Goal: Check status: Check status

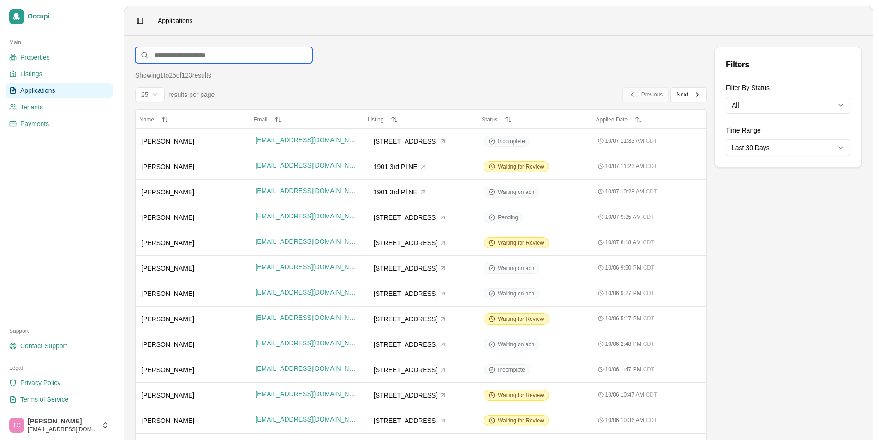
click at [176, 53] on input at bounding box center [223, 55] width 177 height 17
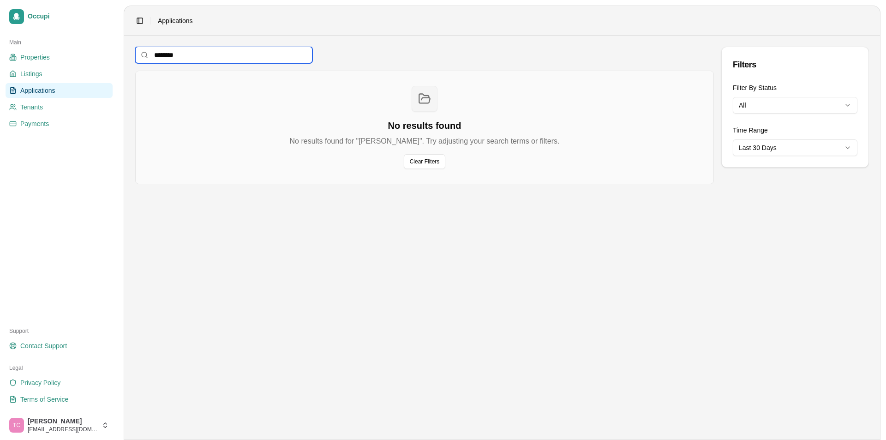
type input "********"
drag, startPoint x: 196, startPoint y: 53, endPoint x: 132, endPoint y: 52, distance: 64.6
click at [132, 52] on main "******** Filters No results found No results found for "[PERSON_NAME]". Try adj…" at bounding box center [502, 238] width 756 height 404
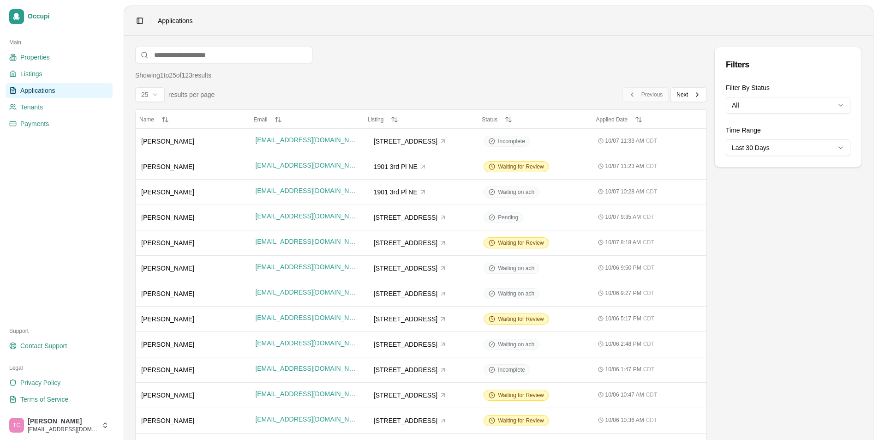
click at [40, 91] on span "Applications" at bounding box center [37, 90] width 35 height 9
click at [527, 164] on span "Waiting for Review" at bounding box center [521, 166] width 46 height 7
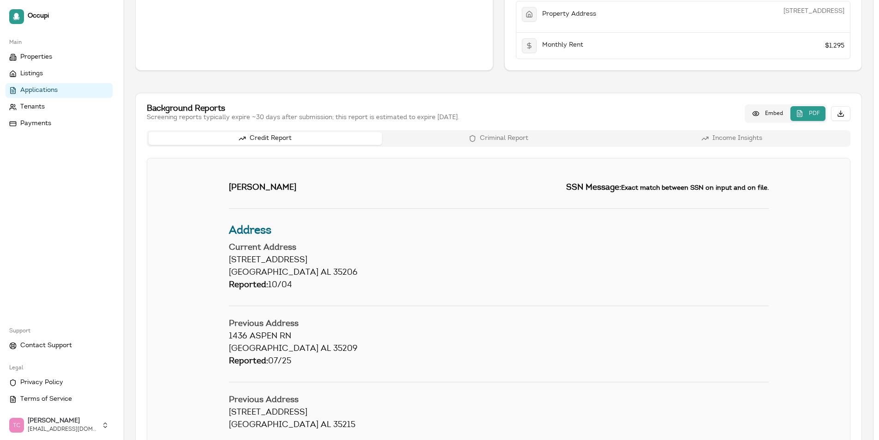
scroll to position [320, 0]
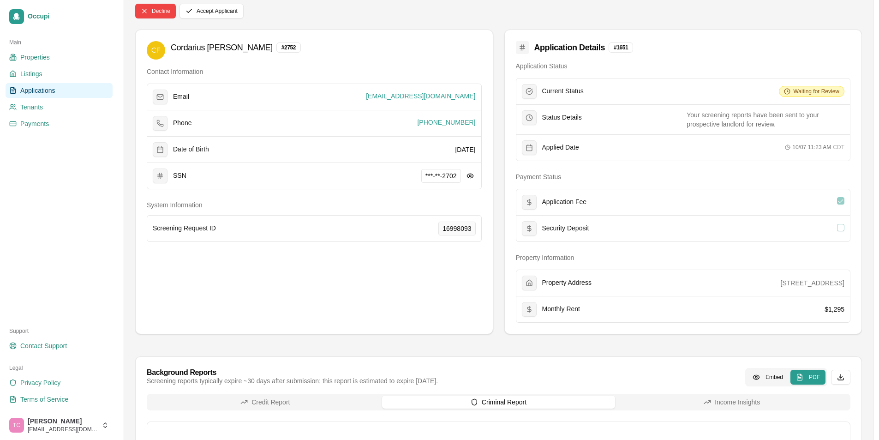
scroll to position [0, 0]
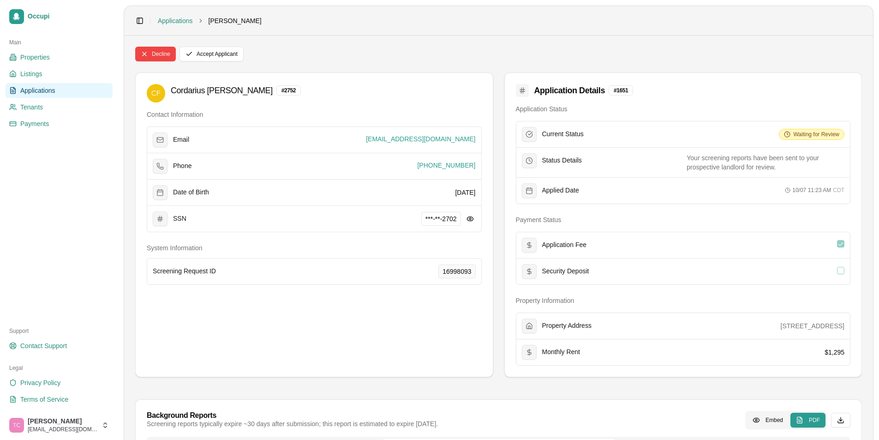
click at [48, 93] on span "Applications" at bounding box center [37, 90] width 35 height 9
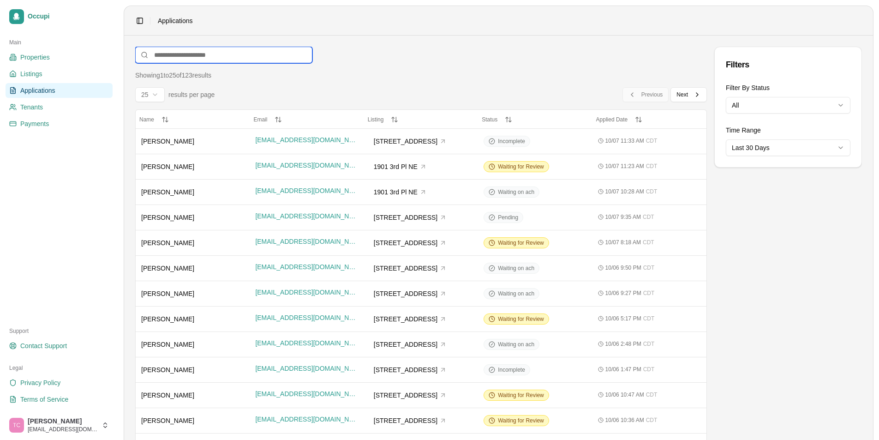
click at [182, 59] on input at bounding box center [223, 55] width 177 height 17
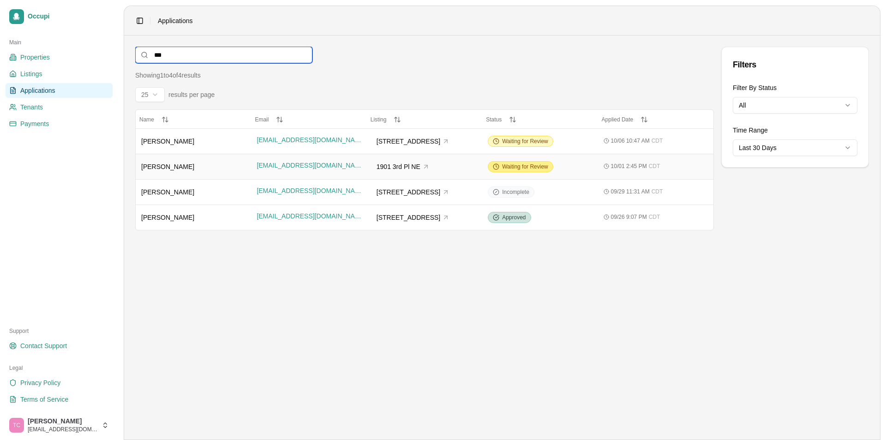
type input "***"
click at [533, 164] on span "Waiting for Review" at bounding box center [525, 166] width 46 height 7
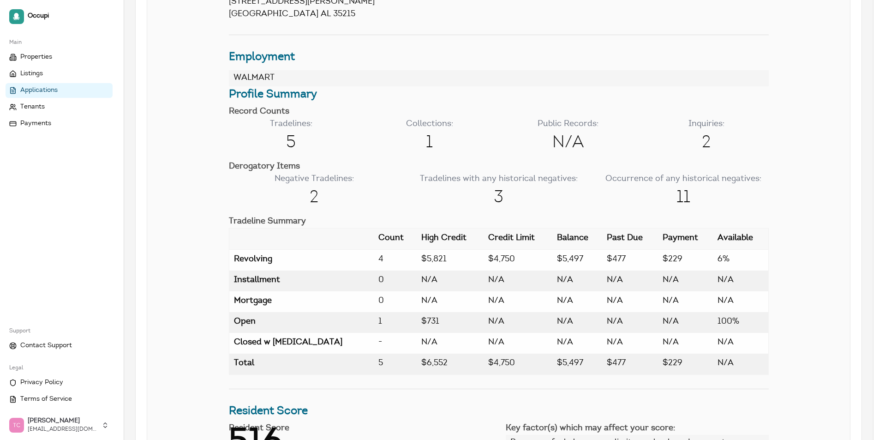
scroll to position [877, 0]
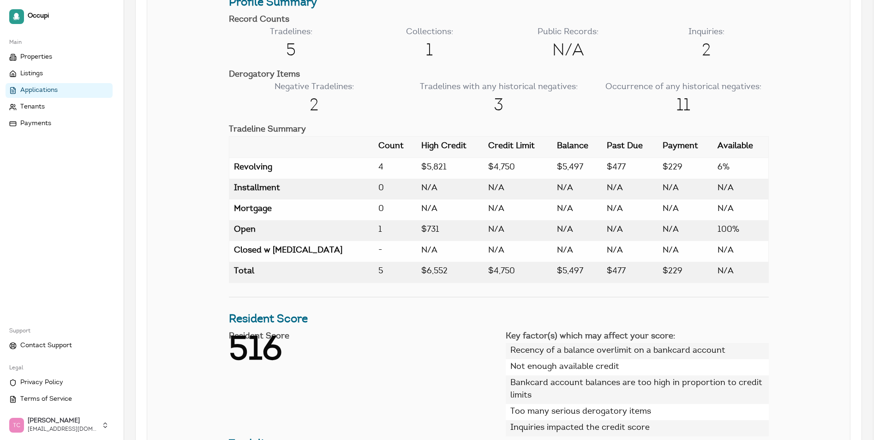
click at [63, 88] on link "Applications" at bounding box center [59, 90] width 107 height 15
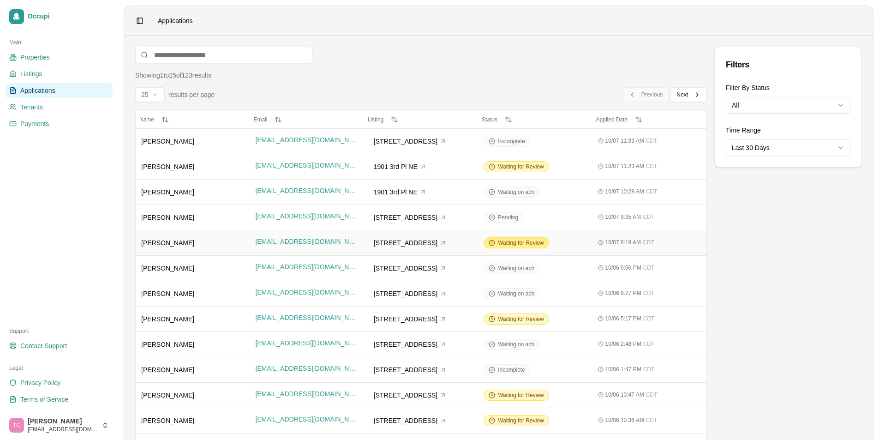
click at [518, 241] on span "Waiting for Review" at bounding box center [521, 242] width 46 height 7
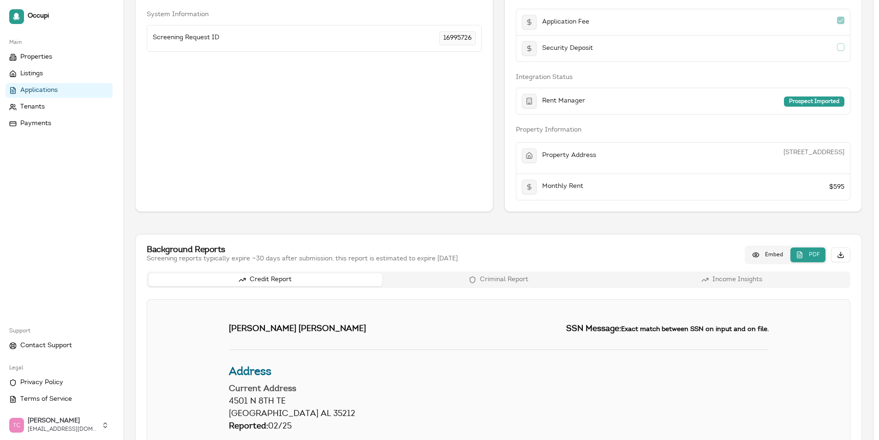
scroll to position [231, 0]
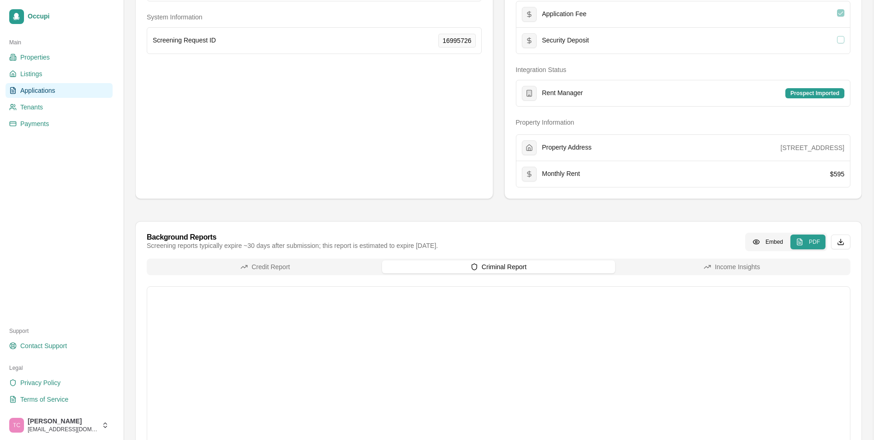
scroll to position [185, 0]
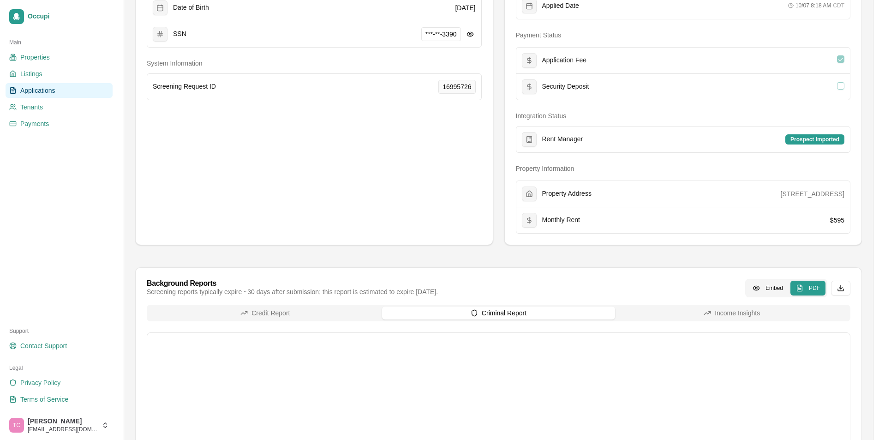
click at [59, 91] on link "Applications" at bounding box center [59, 90] width 107 height 15
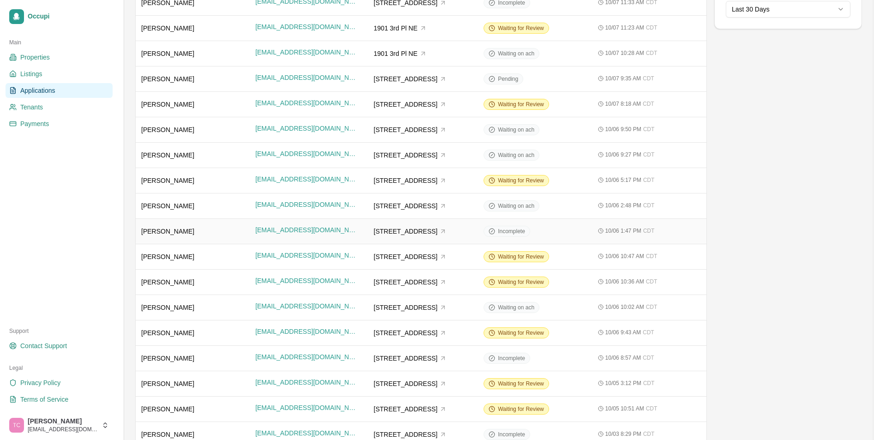
scroll to position [185, 0]
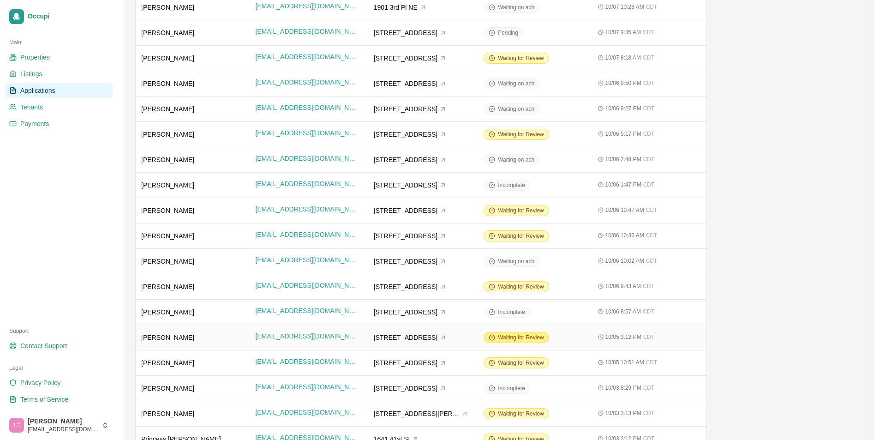
click at [512, 339] on span "Waiting for Review" at bounding box center [521, 337] width 46 height 7
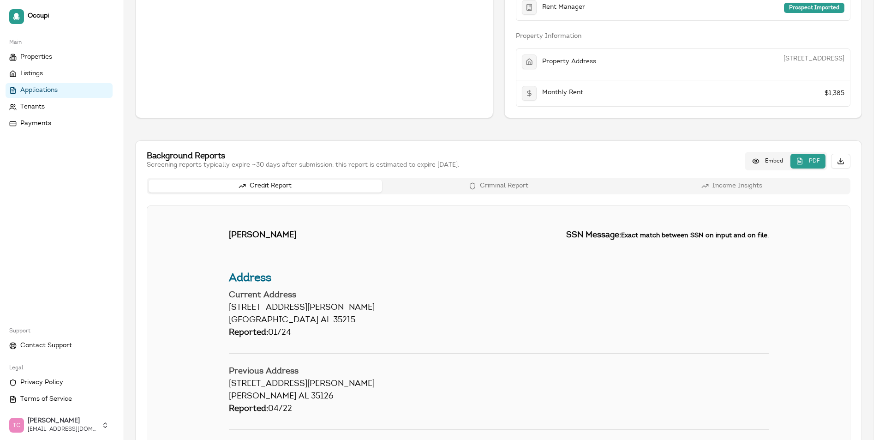
scroll to position [210, 0]
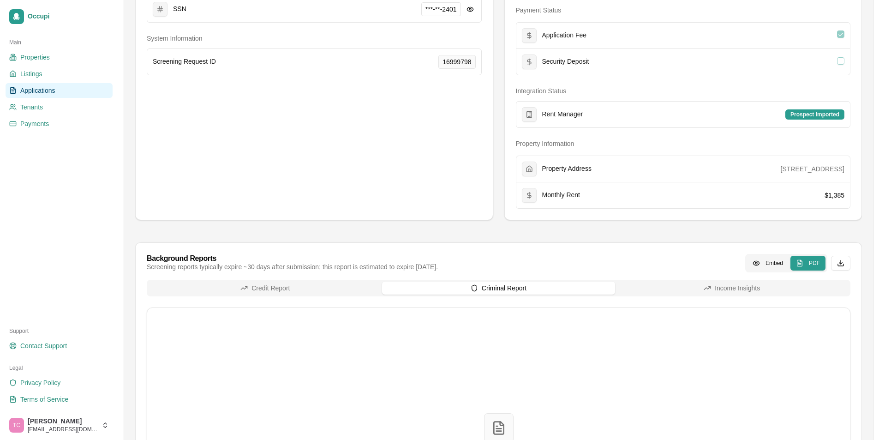
click at [529, 304] on div "Credit Report Criminal Report Income Insights Generating PDF Converting report …" at bounding box center [499, 433] width 704 height 306
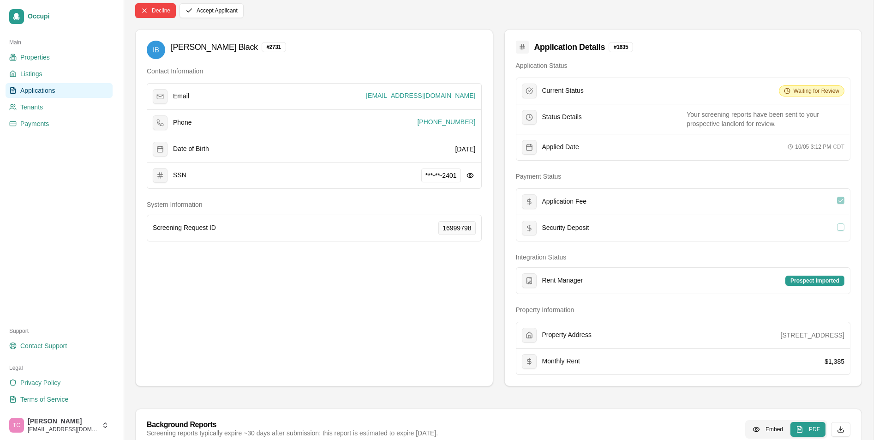
scroll to position [0, 0]
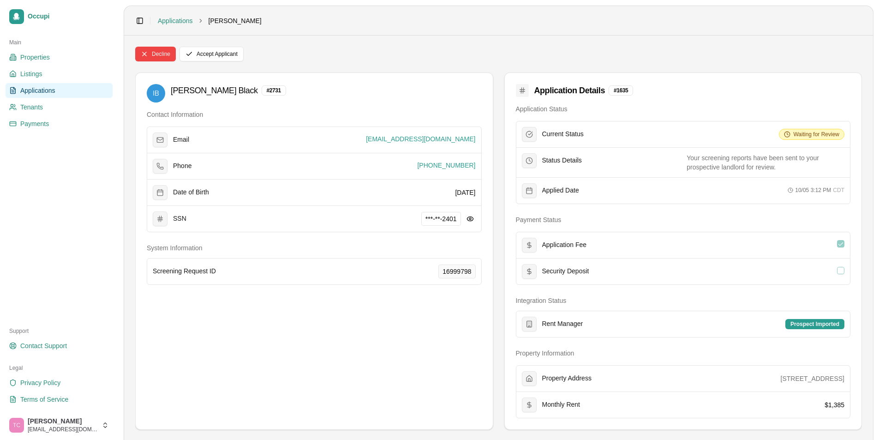
click at [31, 88] on span "Applications" at bounding box center [37, 90] width 35 height 9
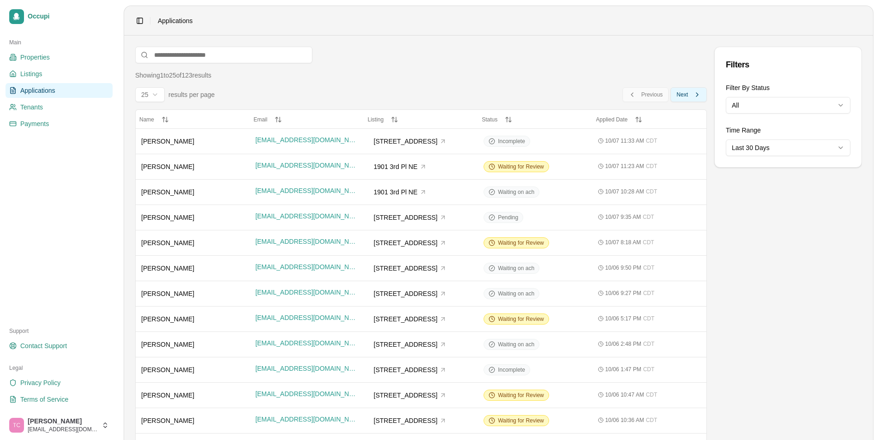
click at [687, 96] on span "Next" at bounding box center [683, 94] width 12 height 7
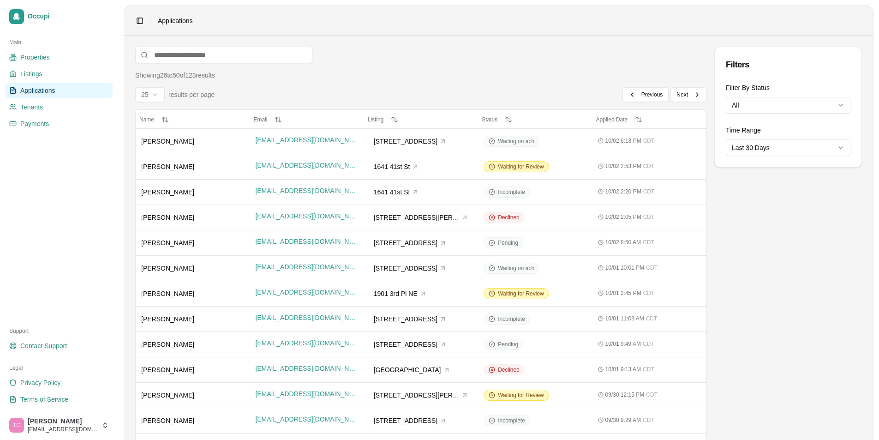
click at [35, 90] on span "Applications" at bounding box center [37, 90] width 35 height 9
click at [646, 97] on span "Previous" at bounding box center [653, 94] width 22 height 7
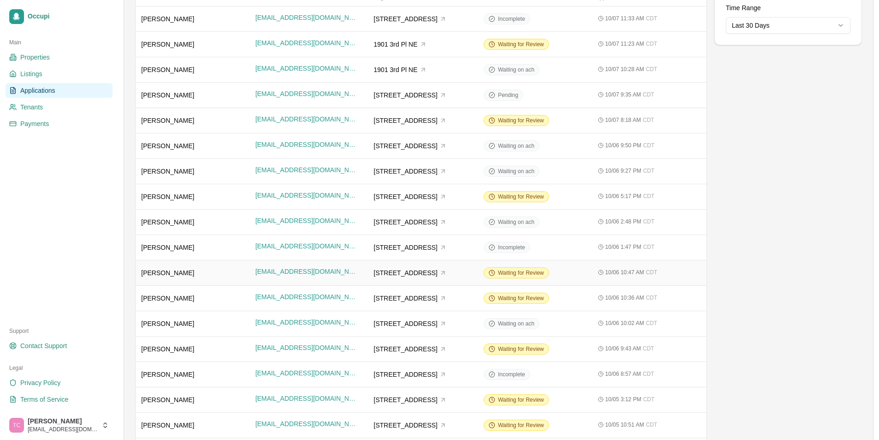
scroll to position [185, 0]
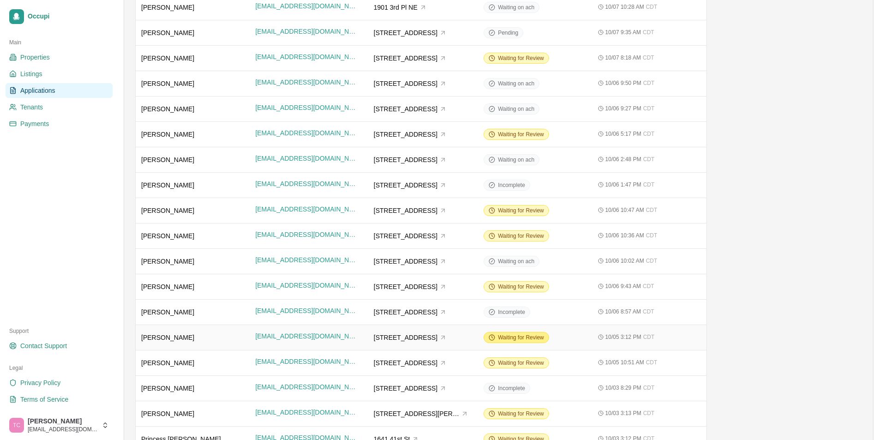
click at [508, 336] on span "Waiting for Review" at bounding box center [521, 337] width 46 height 7
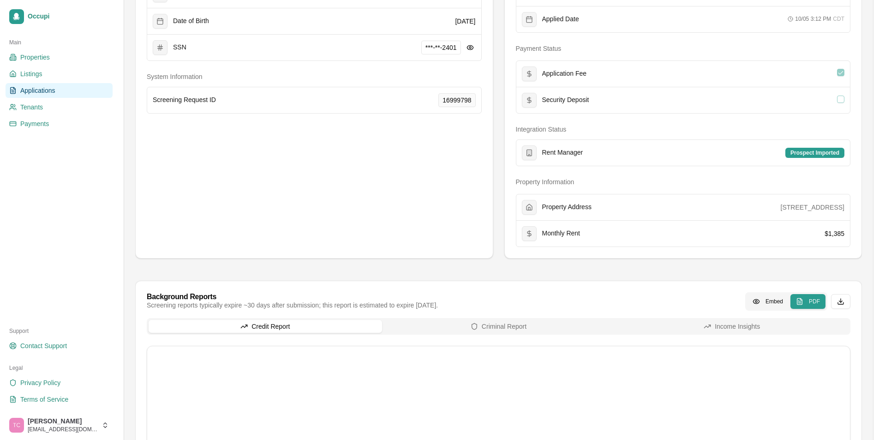
scroll to position [231, 0]
